Goal: Task Accomplishment & Management: Use online tool/utility

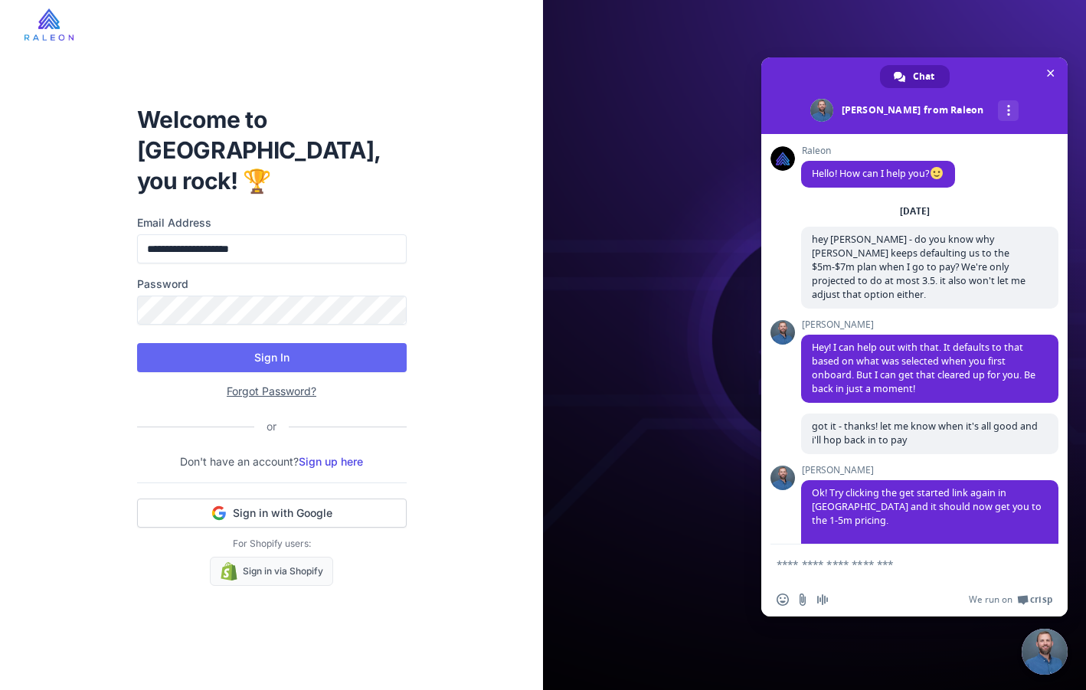
scroll to position [539, 0]
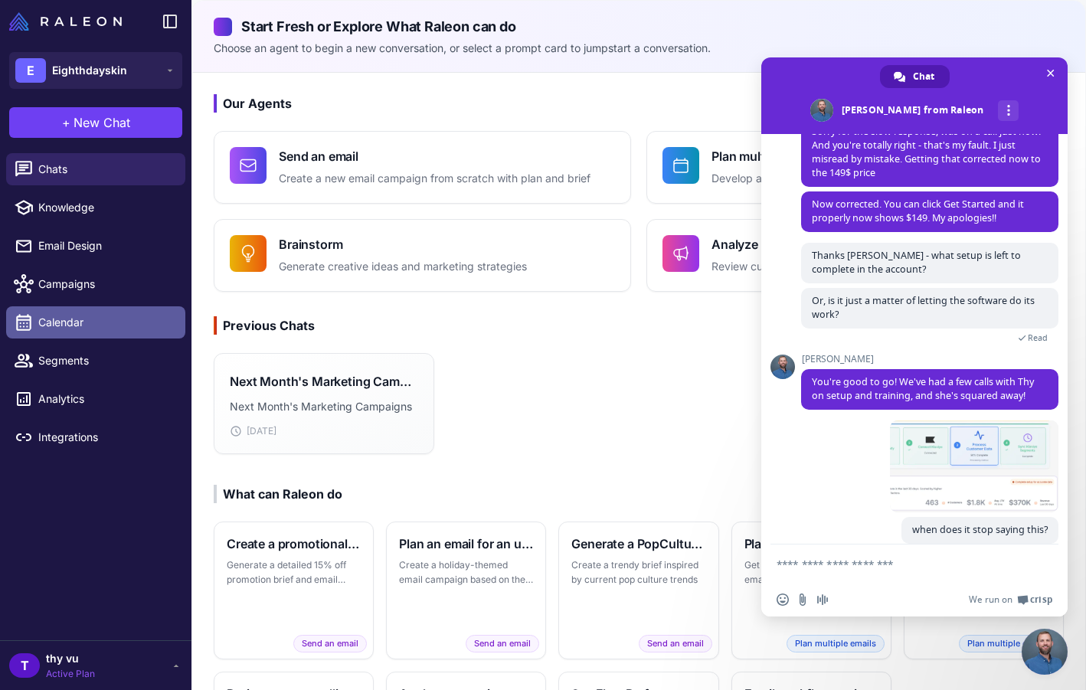
click at [71, 327] on span "Calendar" at bounding box center [105, 322] width 135 height 17
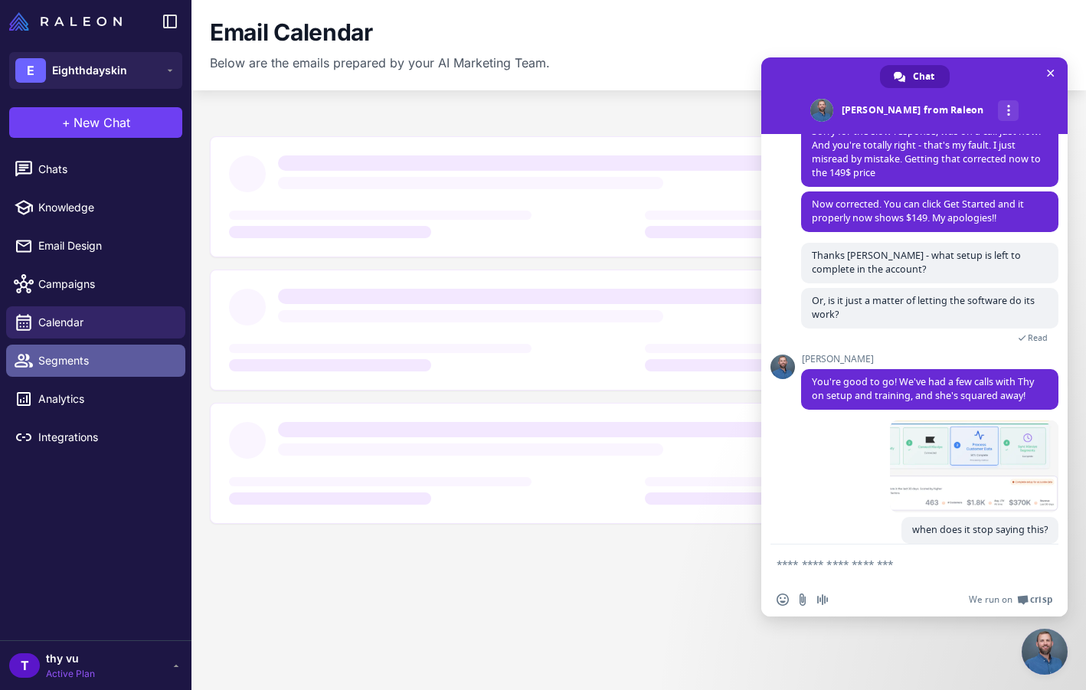
click at [71, 355] on span "Segments" at bounding box center [105, 360] width 135 height 17
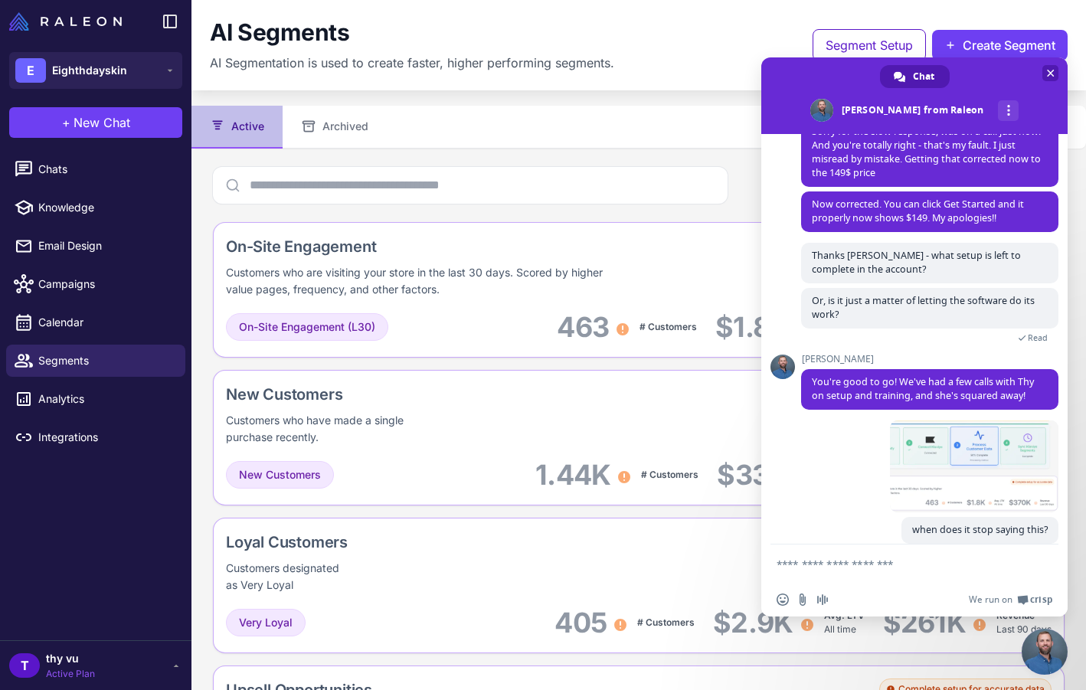
click at [1057, 67] on span "Close chat" at bounding box center [1050, 73] width 16 height 16
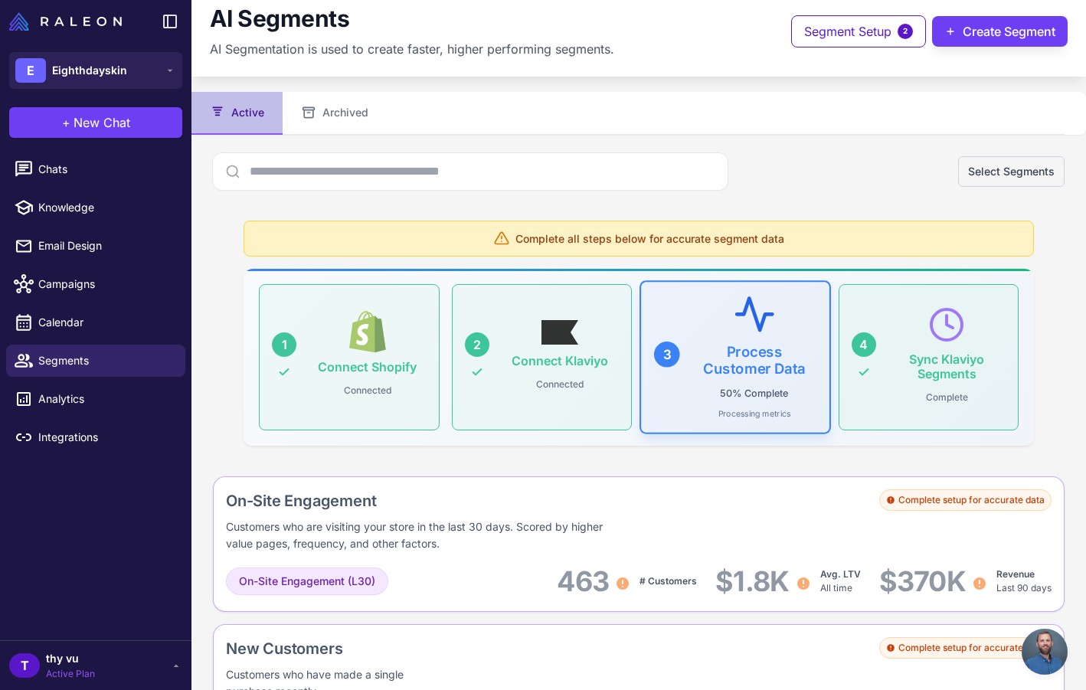
scroll to position [35, 0]
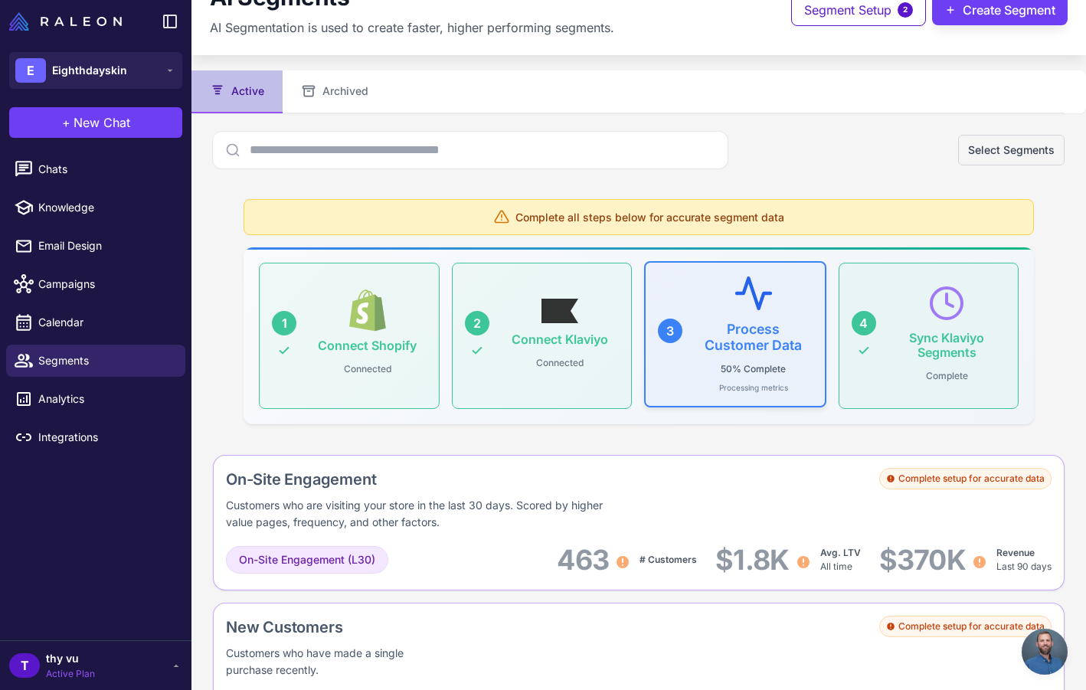
click at [705, 330] on h3 "Process Customer Data" at bounding box center [753, 337] width 118 height 32
click at [1012, 136] on button "Select Segments" at bounding box center [1011, 150] width 106 height 31
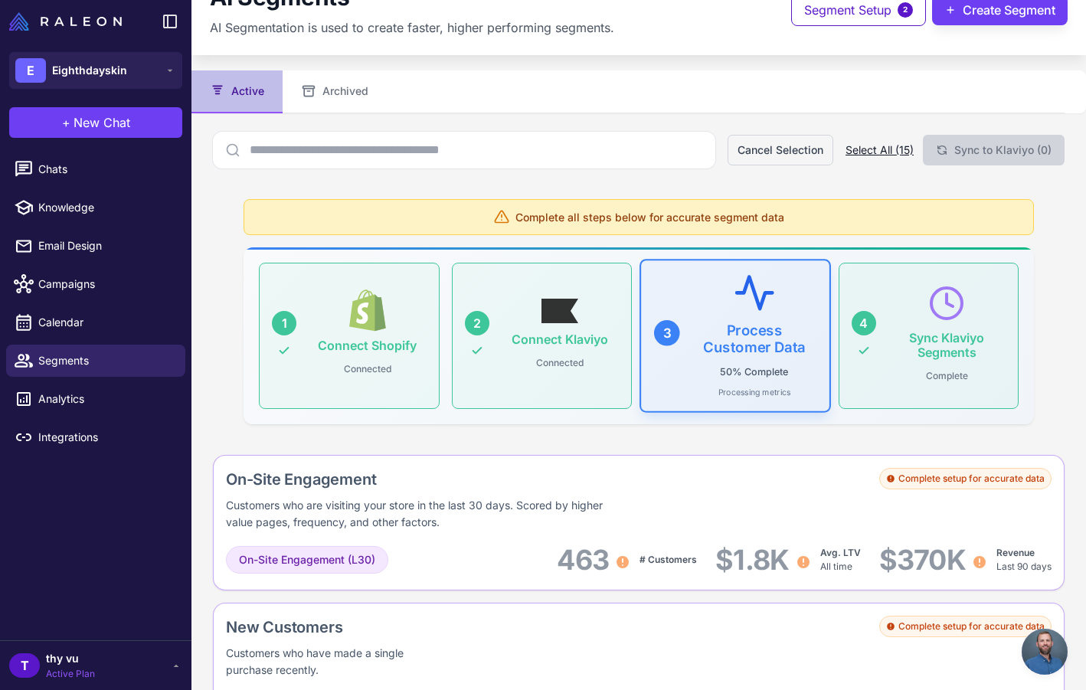
click at [877, 148] on button "Select All (15)" at bounding box center [879, 150] width 68 height 17
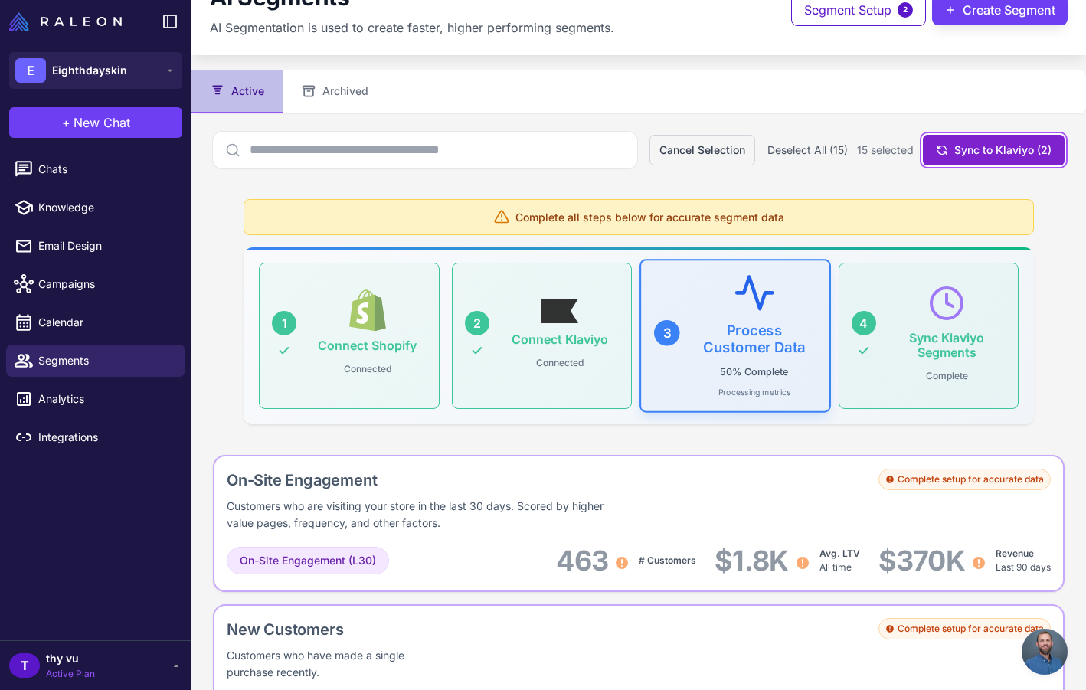
click at [1003, 152] on button "Sync to Klaviyo (2)" at bounding box center [994, 150] width 142 height 31
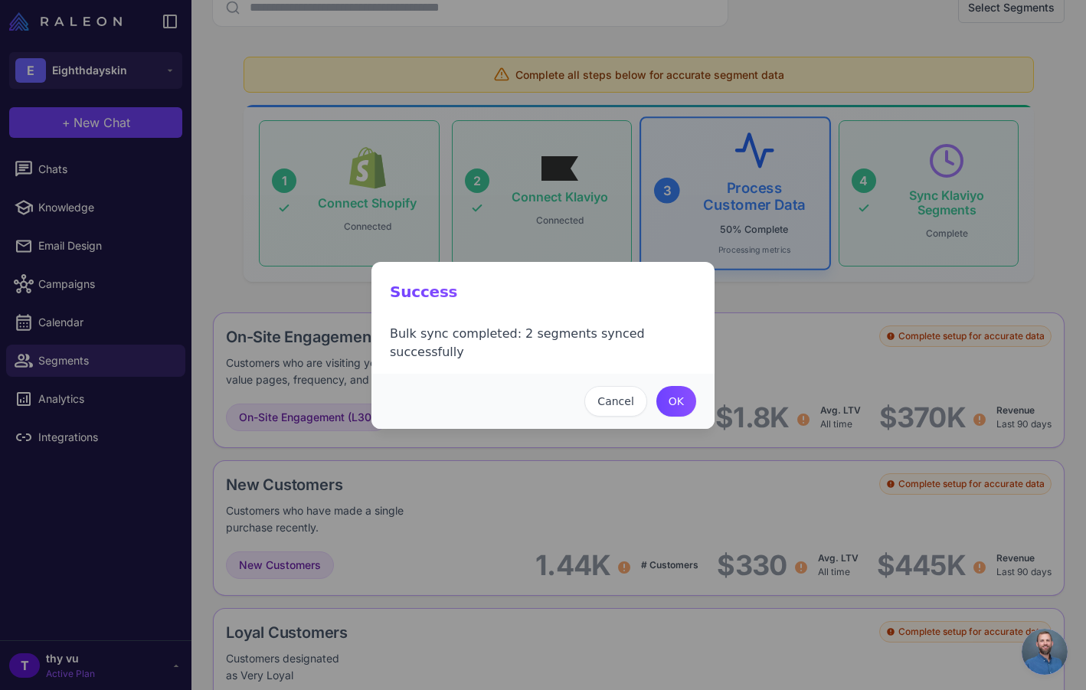
scroll to position [341, 0]
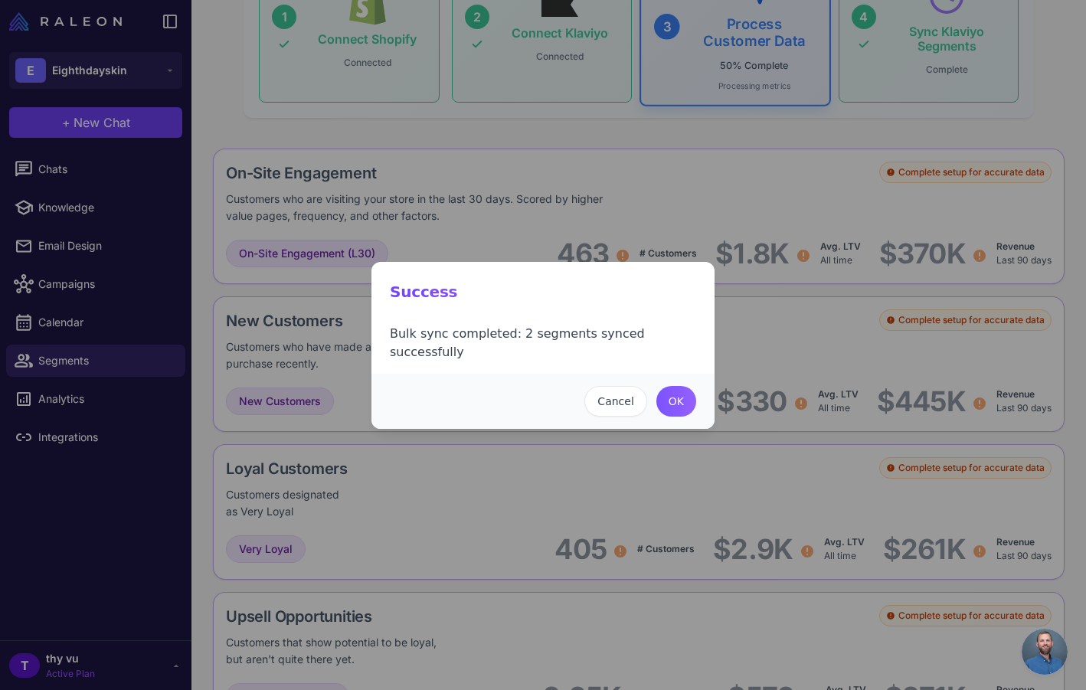
click at [677, 393] on button "OK" at bounding box center [676, 401] width 40 height 31
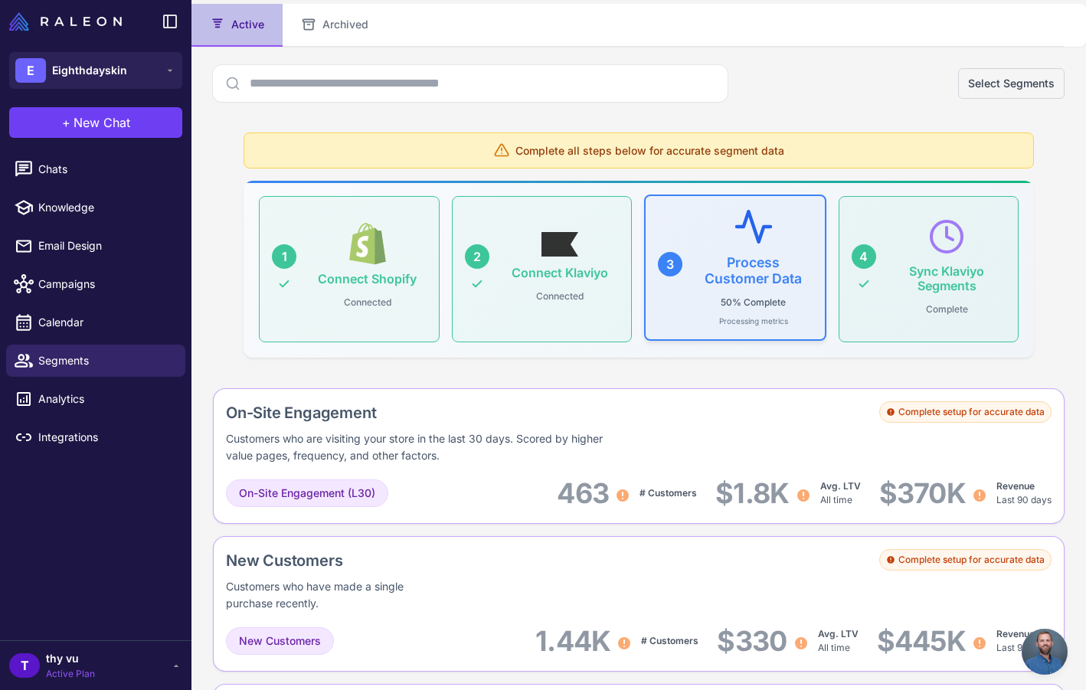
scroll to position [83, 0]
